Goal: Check status: Check status

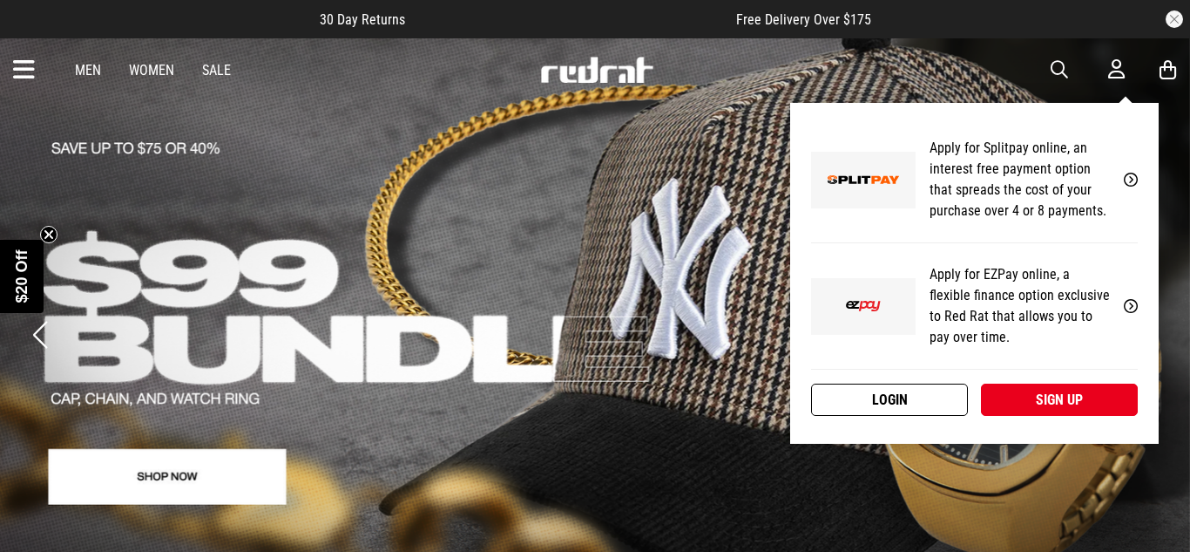
click at [911, 396] on link "Login" at bounding box center [889, 399] width 157 height 32
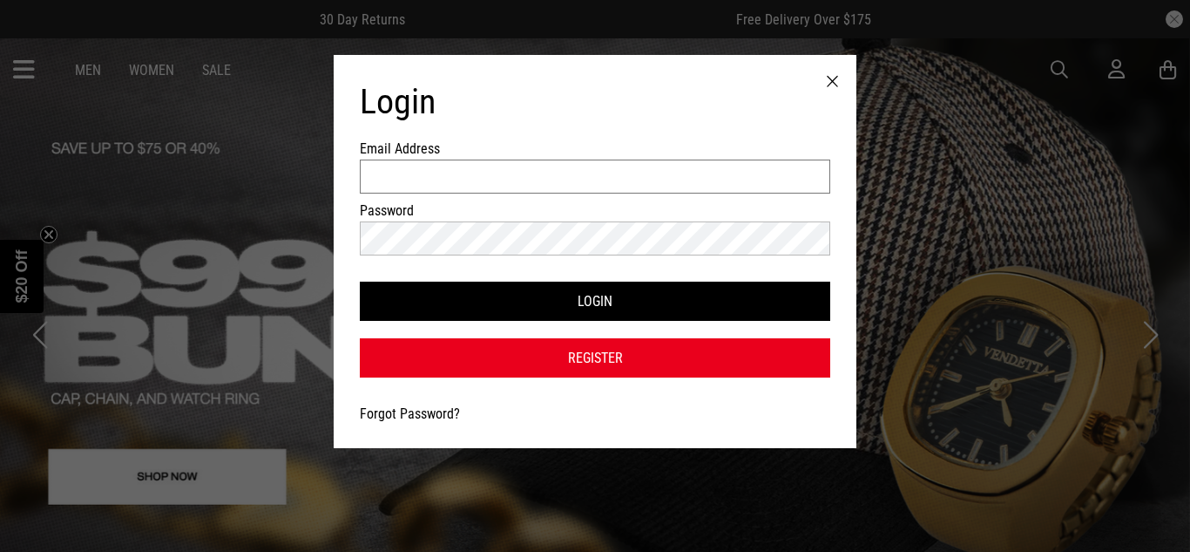
type input "**********"
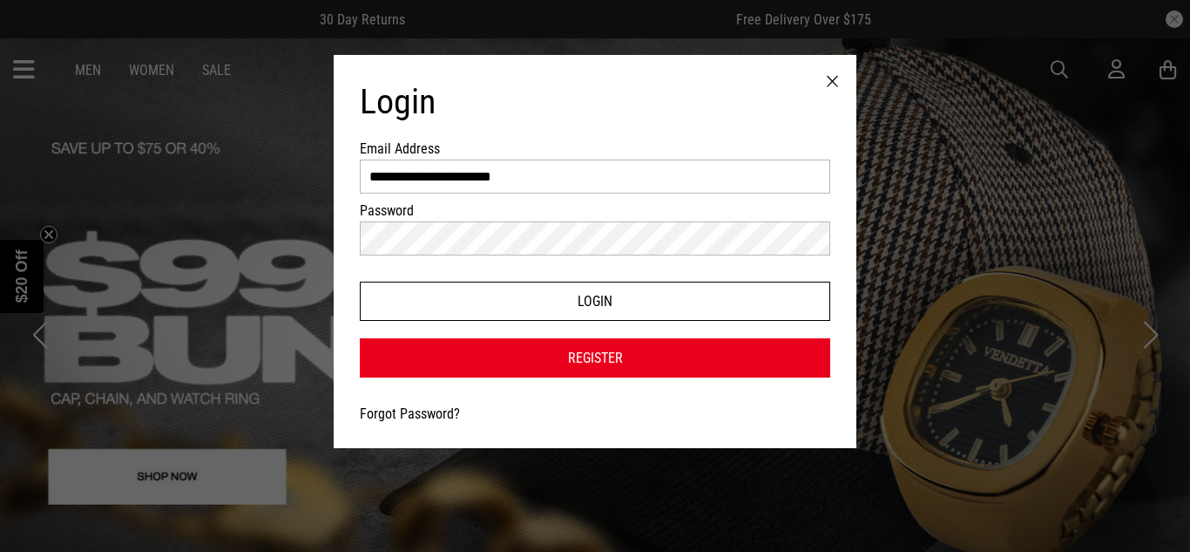
click at [421, 301] on button "Login" at bounding box center [595, 300] width 471 height 39
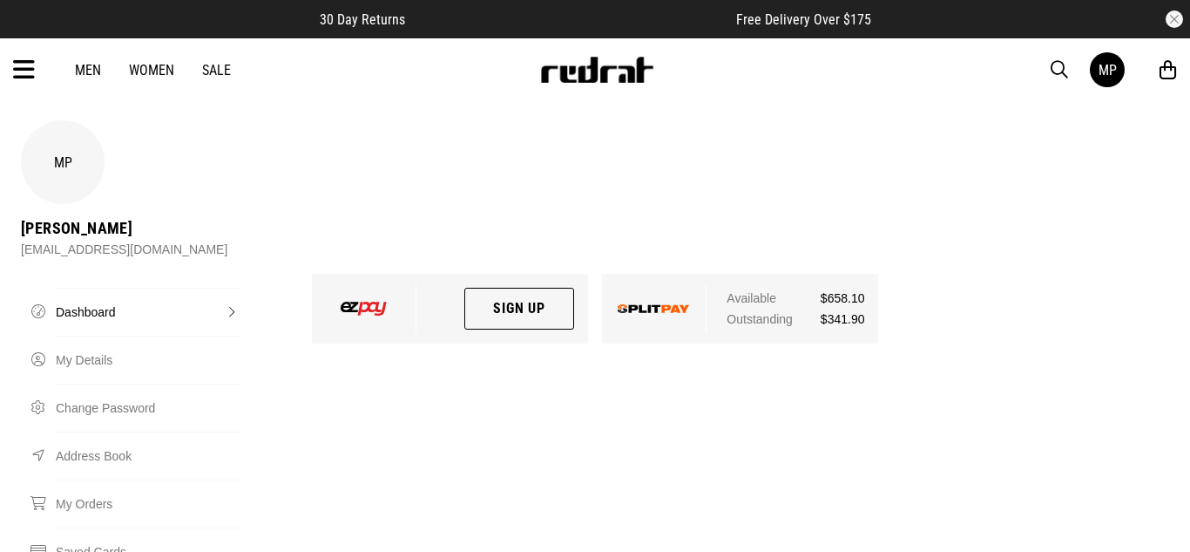
click at [23, 74] on icon at bounding box center [24, 70] width 22 height 29
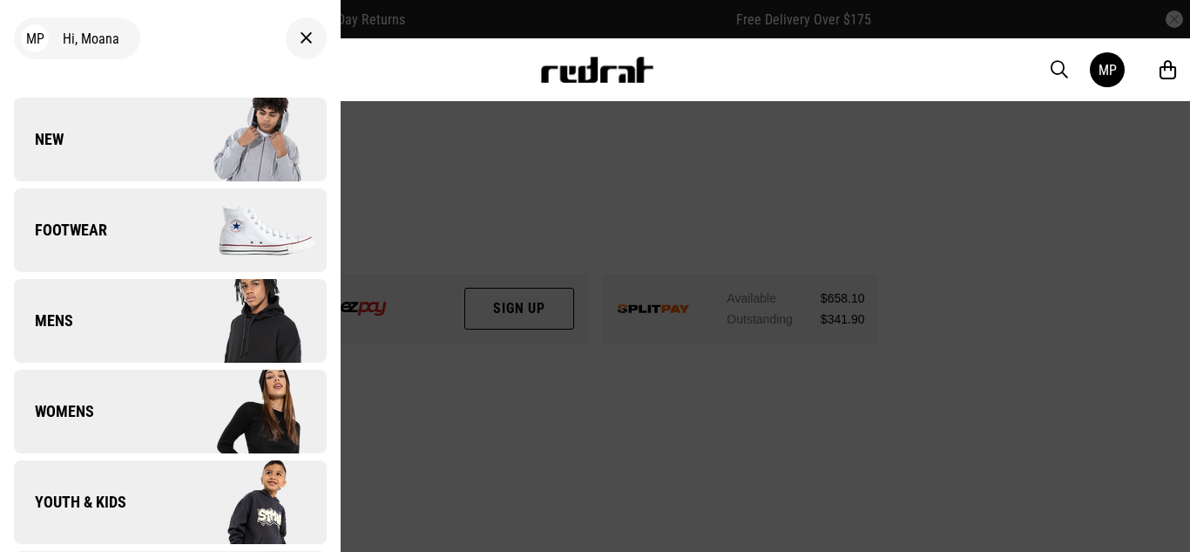
click at [312, 25] on div at bounding box center [306, 38] width 41 height 42
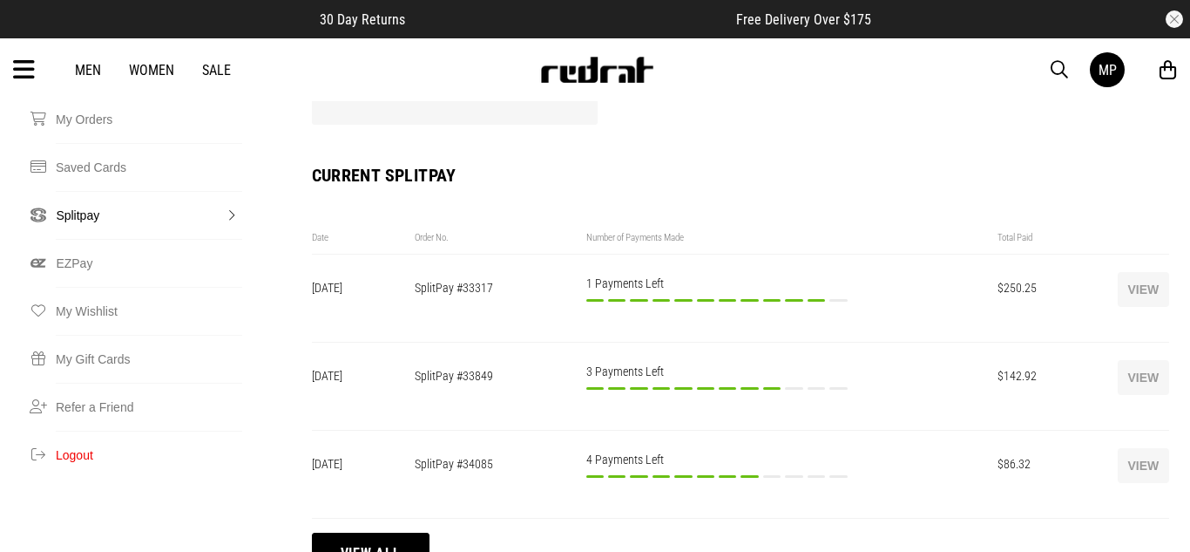
scroll to position [390, 0]
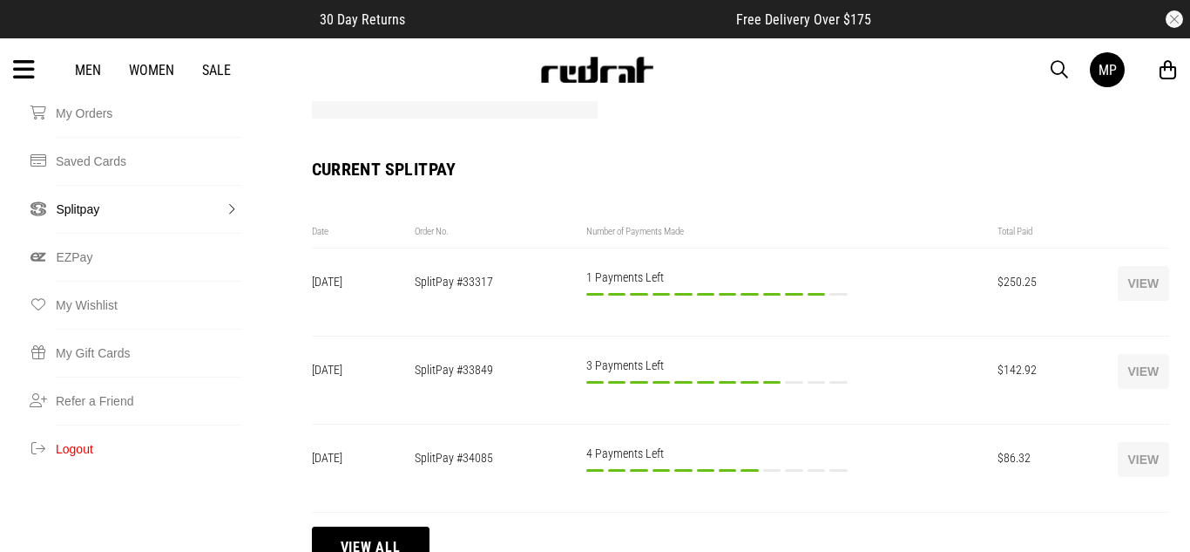
click at [346, 526] on button "View all" at bounding box center [371, 547] width 118 height 42
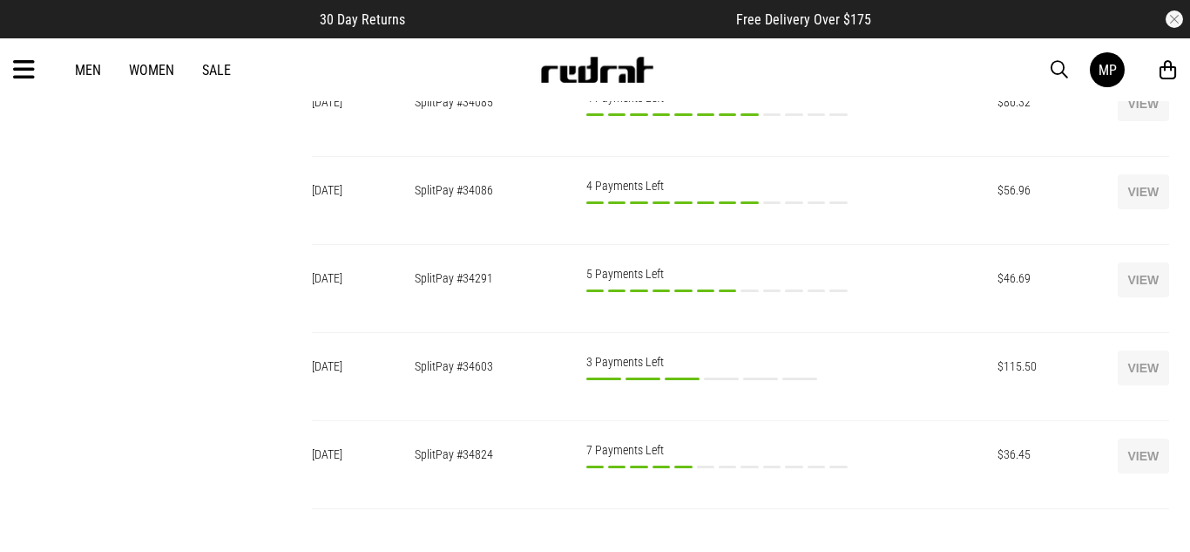
scroll to position [742, 0]
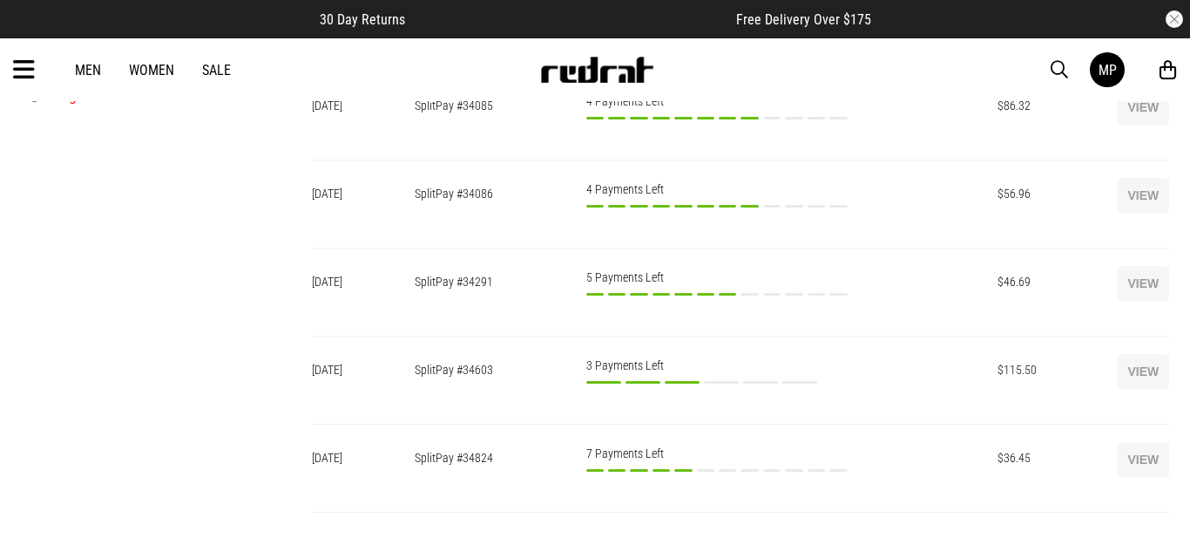
click at [1149, 442] on button "View" at bounding box center [1143, 459] width 51 height 35
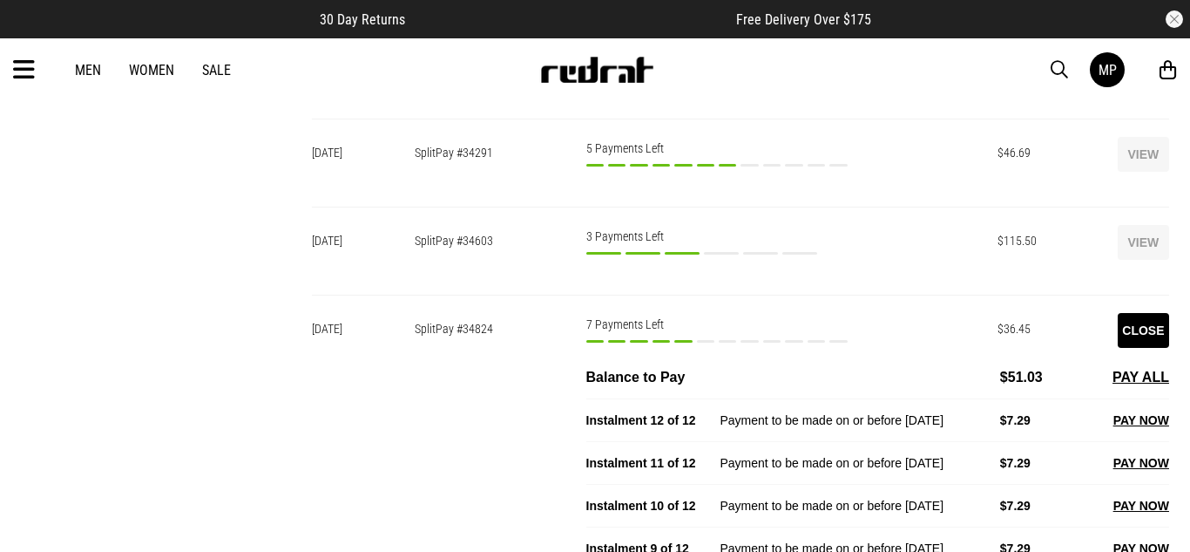
scroll to position [867, 0]
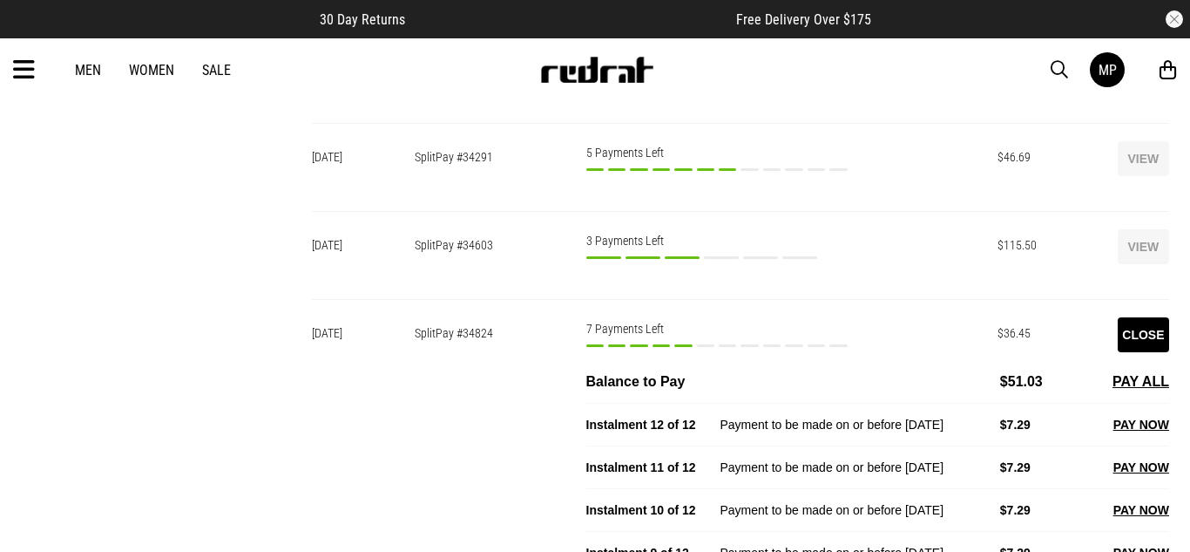
click at [1145, 317] on button "Close" at bounding box center [1143, 334] width 51 height 35
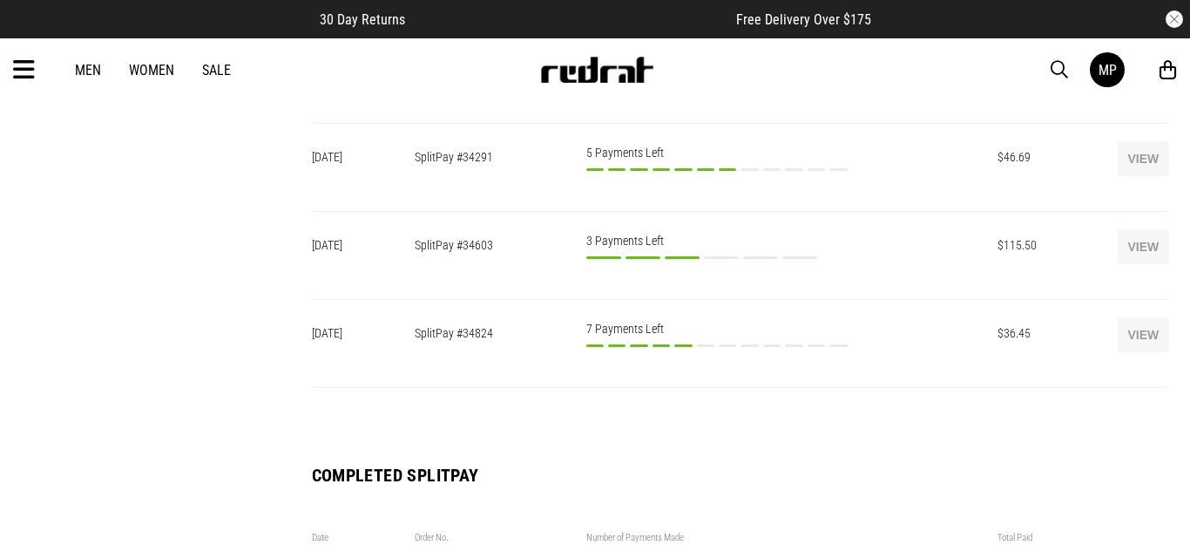
click at [1148, 317] on button "View" at bounding box center [1143, 334] width 51 height 35
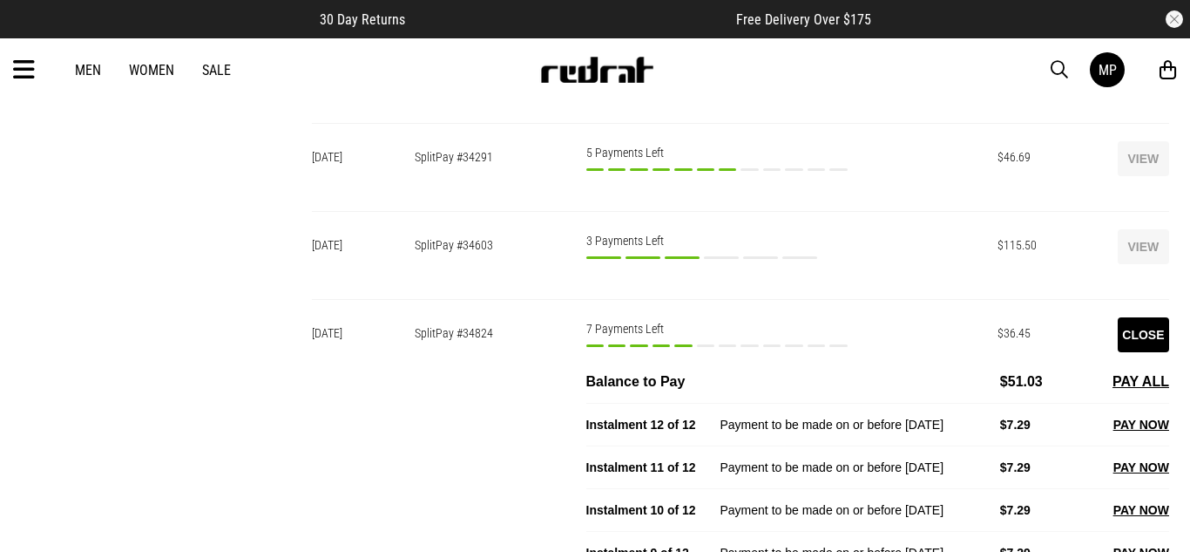
click at [1148, 317] on button "Close" at bounding box center [1143, 334] width 51 height 35
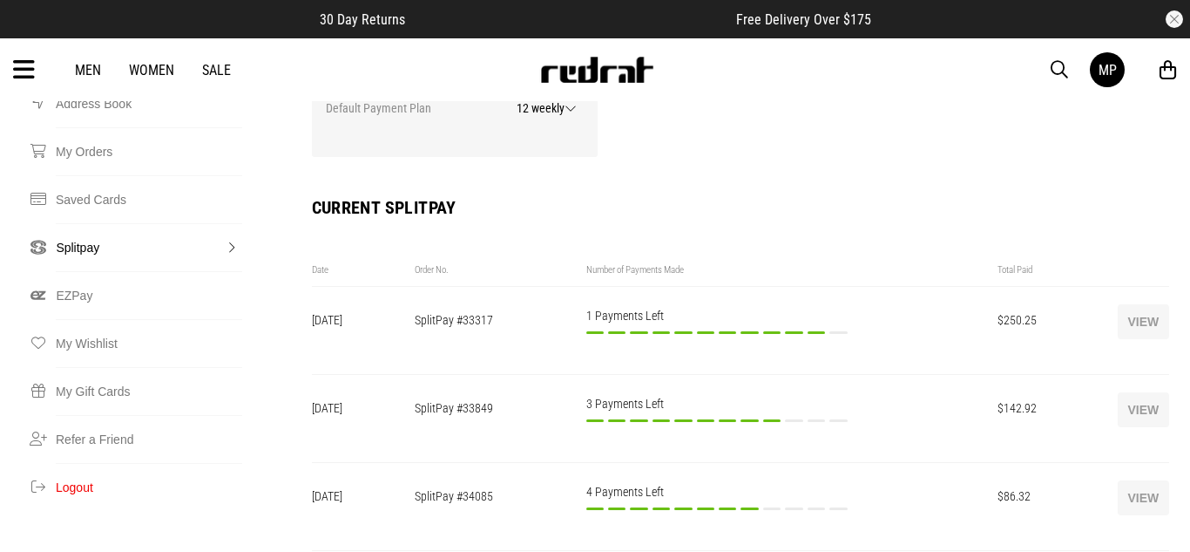
scroll to position [240, 0]
